Goal: Task Accomplishment & Management: Manage account settings

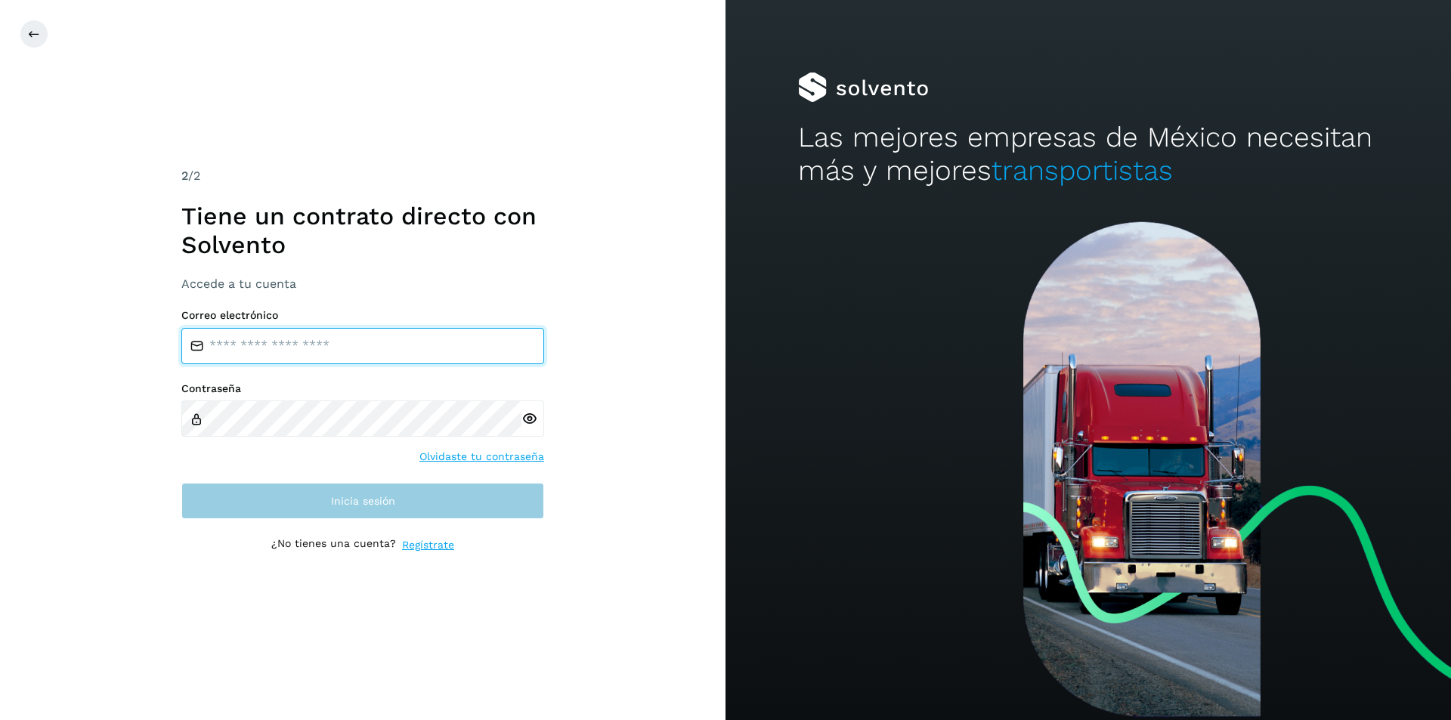
type input "**********"
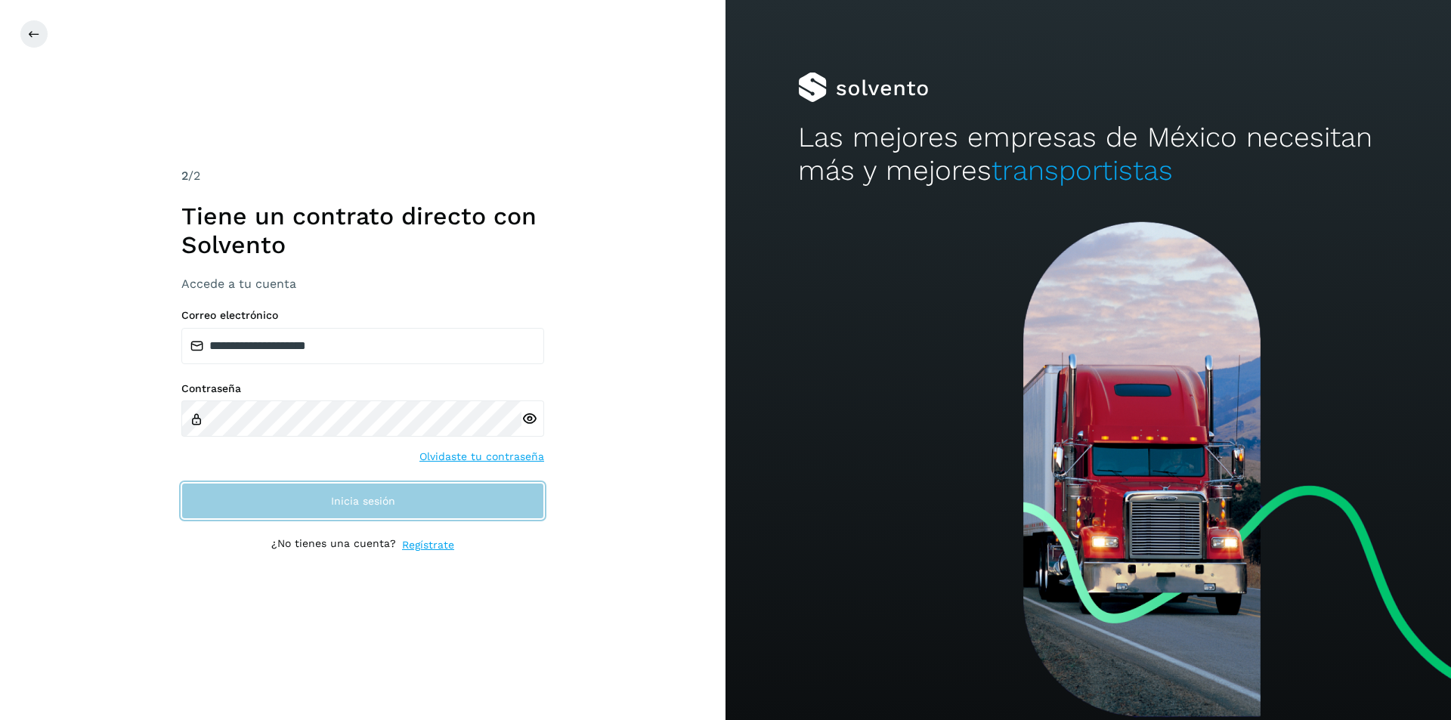
click at [370, 498] on span "Inicia sesión" at bounding box center [363, 501] width 64 height 11
